Goal: Information Seeking & Learning: Learn about a topic

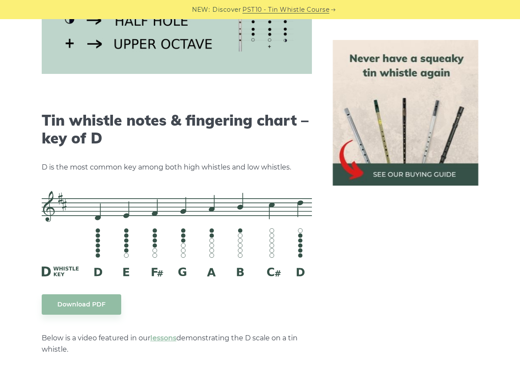
scroll to position [1390, 0]
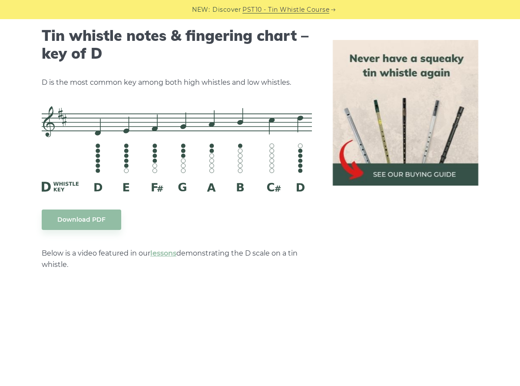
click at [421, 180] on img at bounding box center [406, 113] width 146 height 146
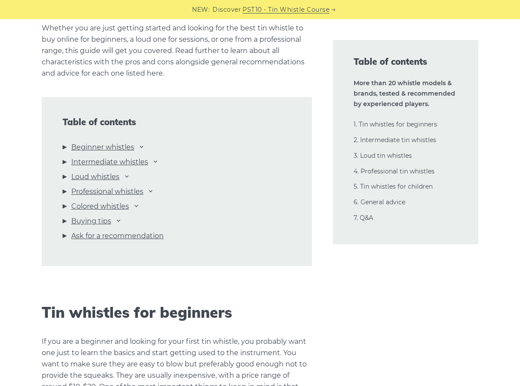
scroll to position [938, 0]
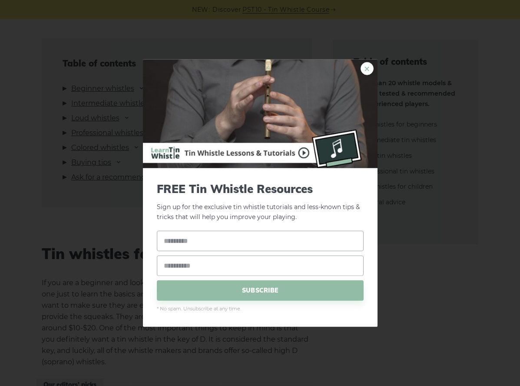
click at [365, 66] on link "×" at bounding box center [367, 68] width 13 height 13
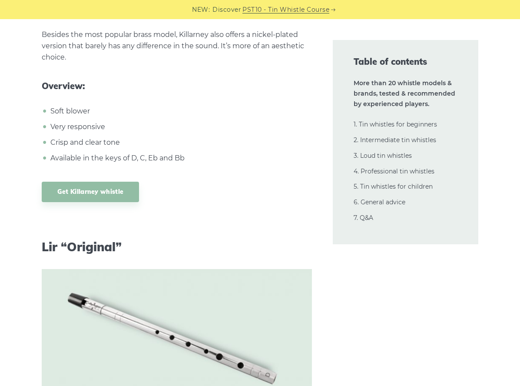
scroll to position [5807, 0]
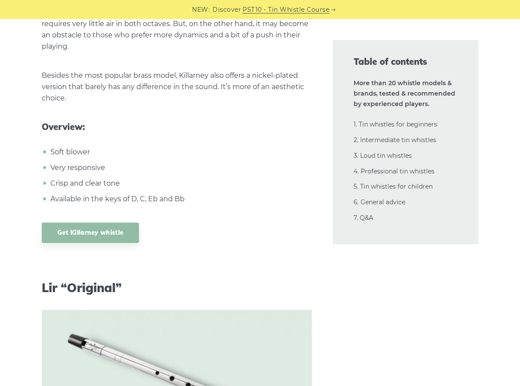
drag, startPoint x: 524, startPoint y: 5, endPoint x: 362, endPoint y: 335, distance: 367.4
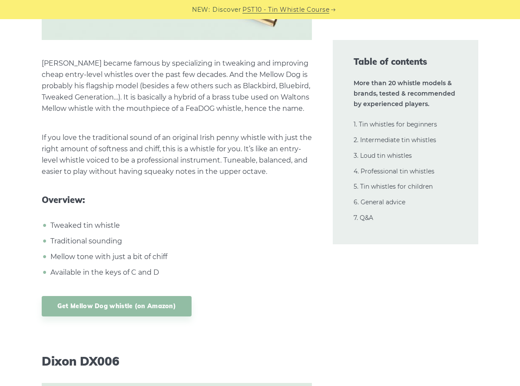
scroll to position [7643, 0]
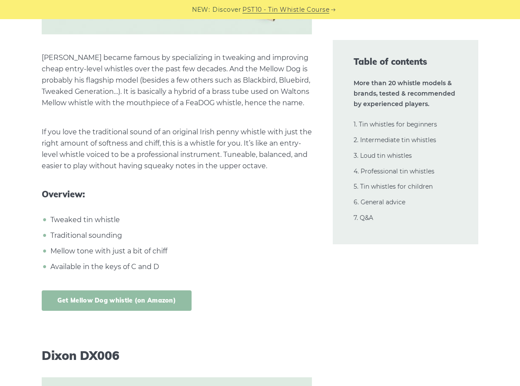
click at [122, 290] on link "Get Mellow Dog whistle (on Amazon)" at bounding box center [117, 300] width 150 height 20
